Goal: Check status

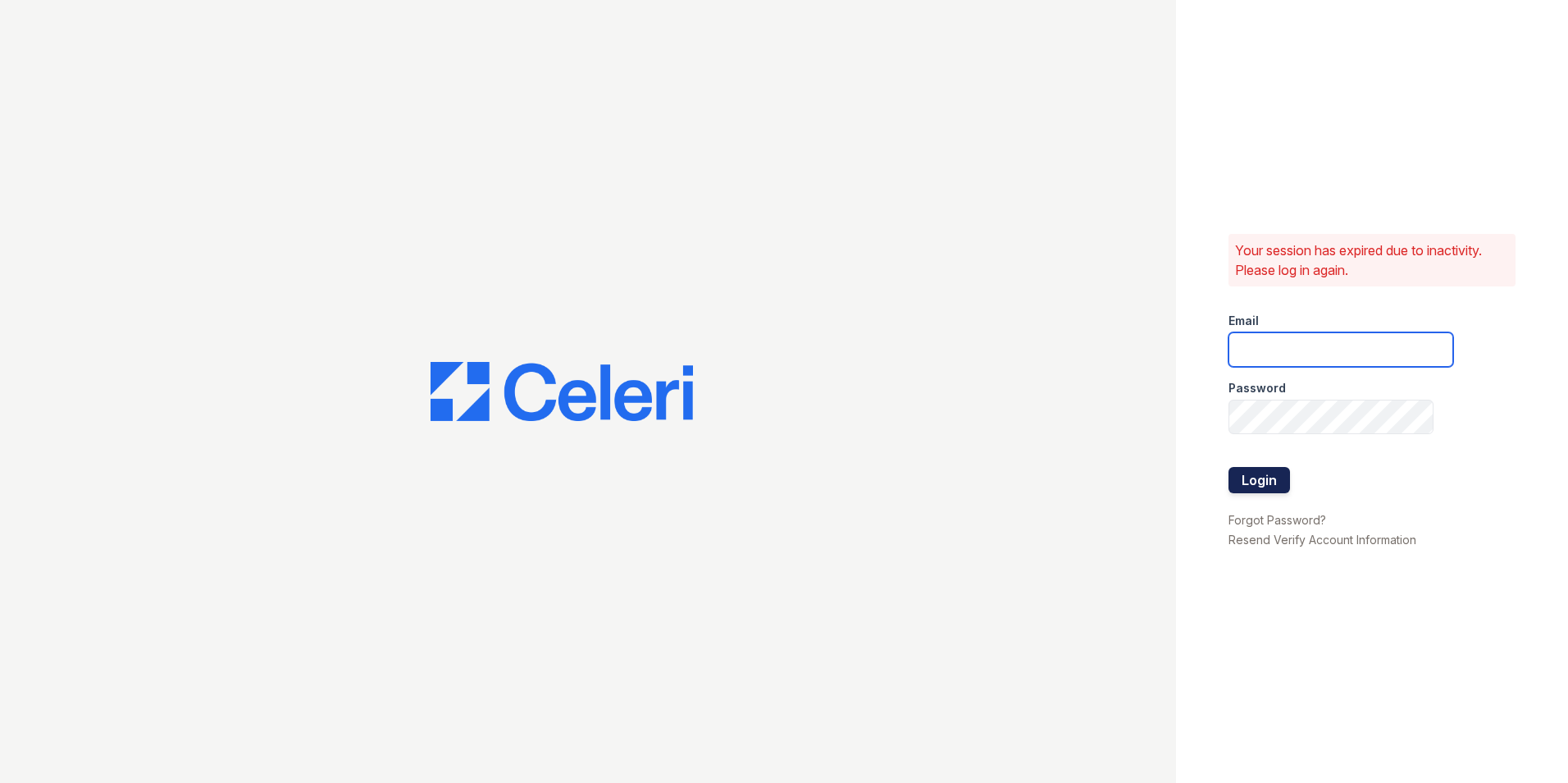
type input "Stellaleasing@loganpm.com"
click at [1271, 477] on button "Login" at bounding box center [1259, 480] width 62 height 26
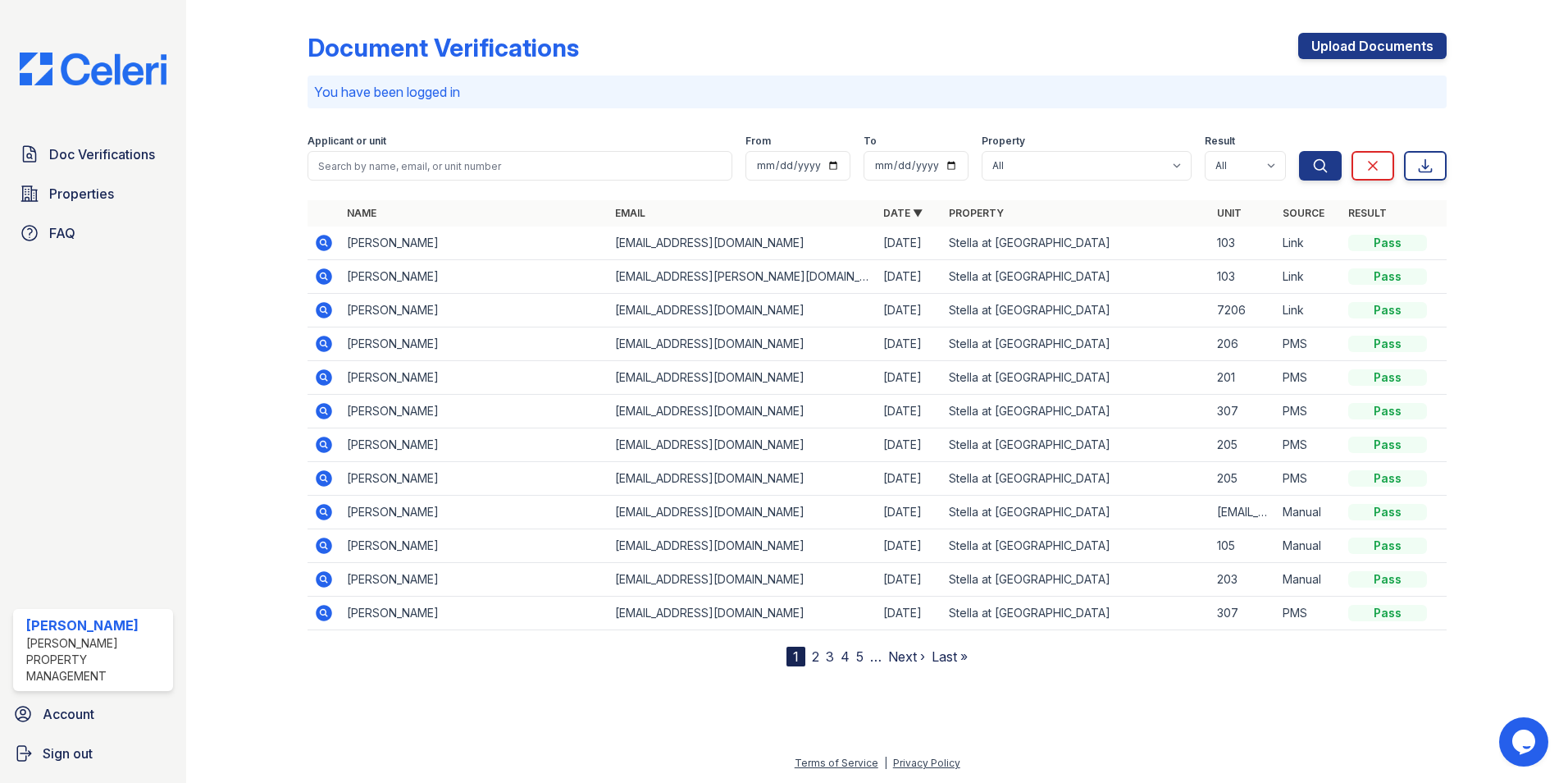
click at [322, 239] on icon at bounding box center [324, 243] width 16 height 16
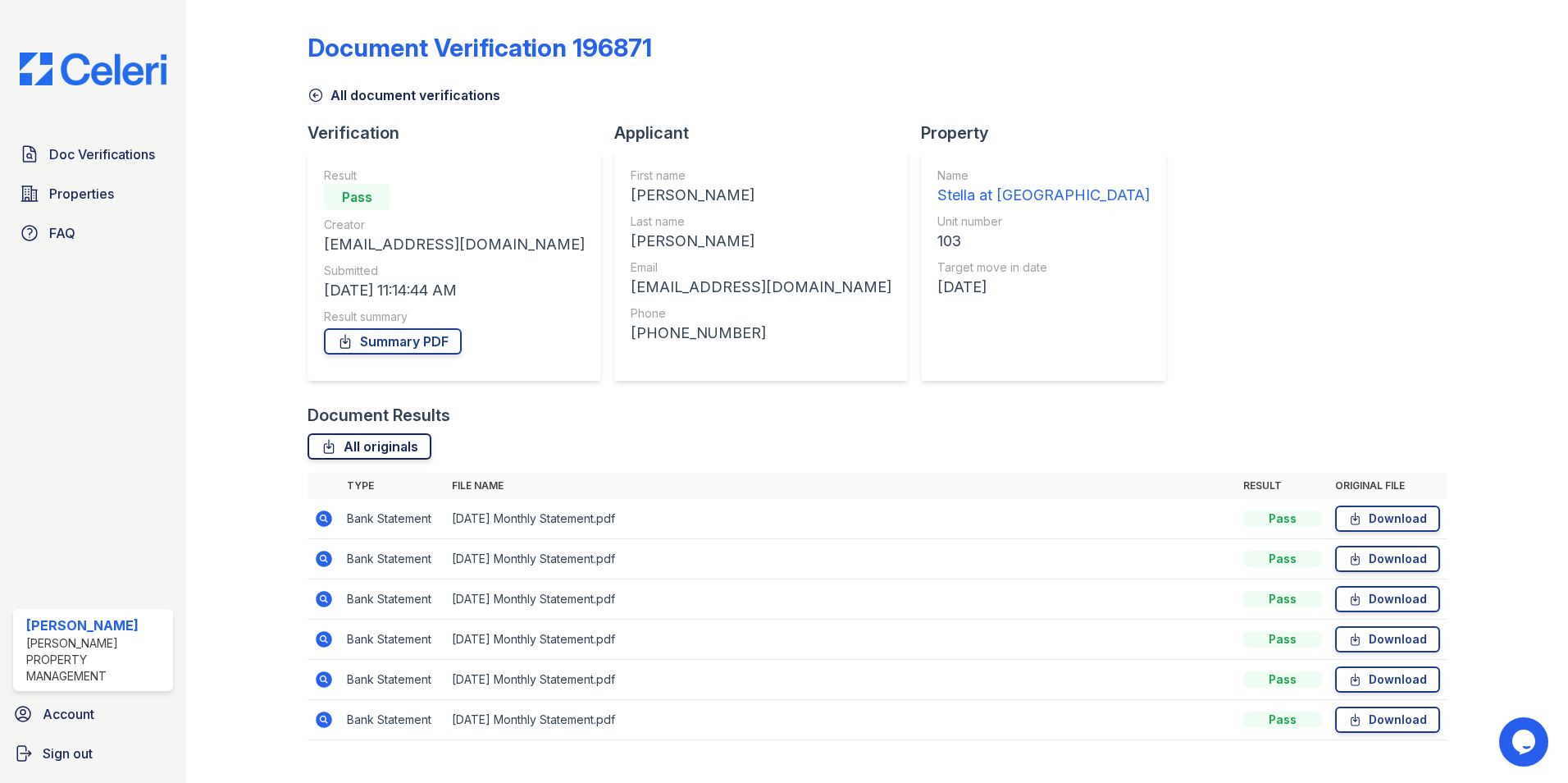
click at [377, 440] on link "All originals" at bounding box center [369, 446] width 124 height 26
click at [368, 434] on link "All originals" at bounding box center [369, 446] width 124 height 26
